Goal: Find specific page/section: Find specific page/section

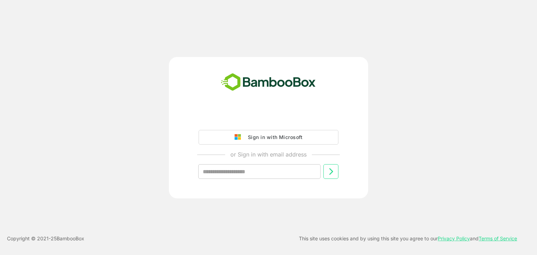
click at [281, 119] on div "Sign in with Microsoft or Sign in with email address ​" at bounding box center [269, 151] width 174 height 80
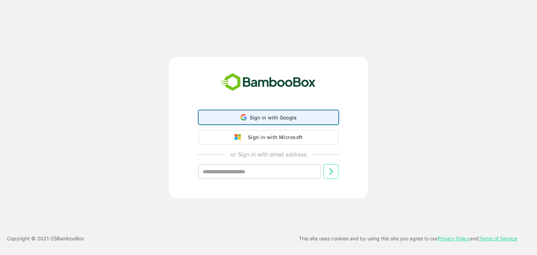
click at [281, 119] on span "Sign in with Google" at bounding box center [273, 118] width 47 height 6
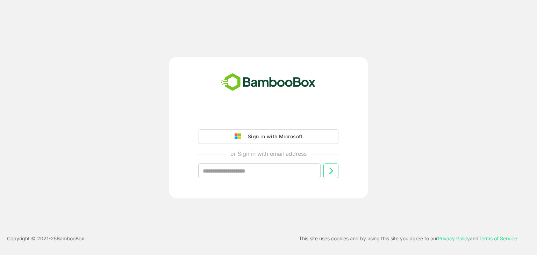
click at [278, 126] on div "Sign in with Microsoft or Sign in with email address ​" at bounding box center [269, 150] width 174 height 79
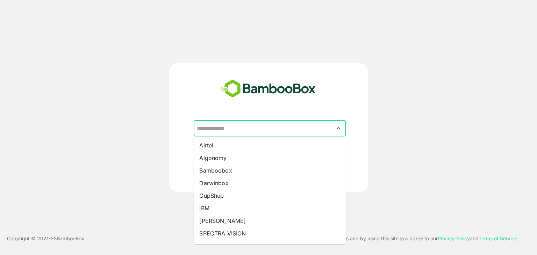
click at [279, 125] on input "text" at bounding box center [269, 128] width 149 height 13
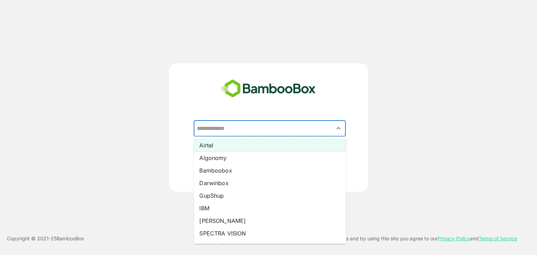
click at [278, 143] on li "Airtel" at bounding box center [270, 145] width 152 height 13
type input "******"
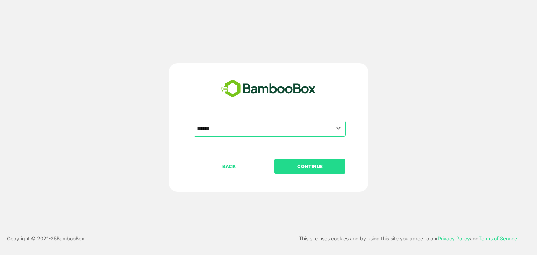
click at [307, 170] on p "CONTINUE" at bounding box center [310, 167] width 70 height 8
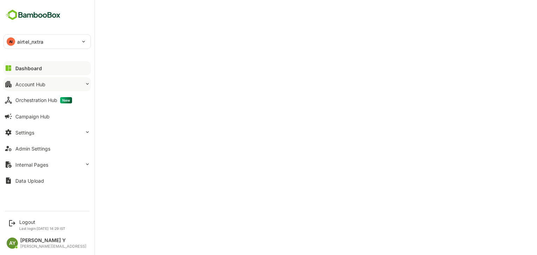
click at [34, 83] on div "Account Hub" at bounding box center [30, 85] width 30 height 6
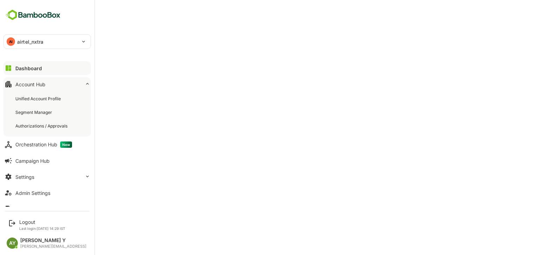
click at [34, 84] on div "Account Hub" at bounding box center [30, 85] width 30 height 6
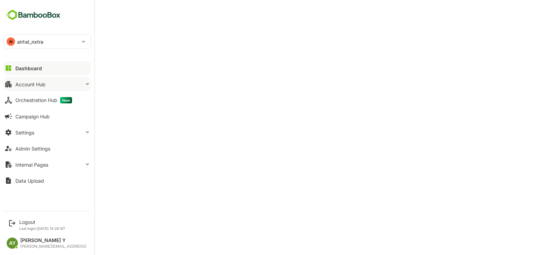
click at [34, 84] on div "Account Hub" at bounding box center [30, 85] width 30 height 6
click at [57, 79] on button "Account Hub" at bounding box center [46, 84] width 87 height 14
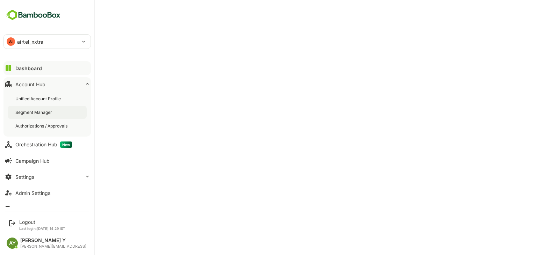
click at [57, 109] on div "Segment Manager" at bounding box center [47, 112] width 79 height 13
click at [34, 97] on div "Unified Account Profile" at bounding box center [38, 99] width 47 height 6
